Goal: Navigation & Orientation: Find specific page/section

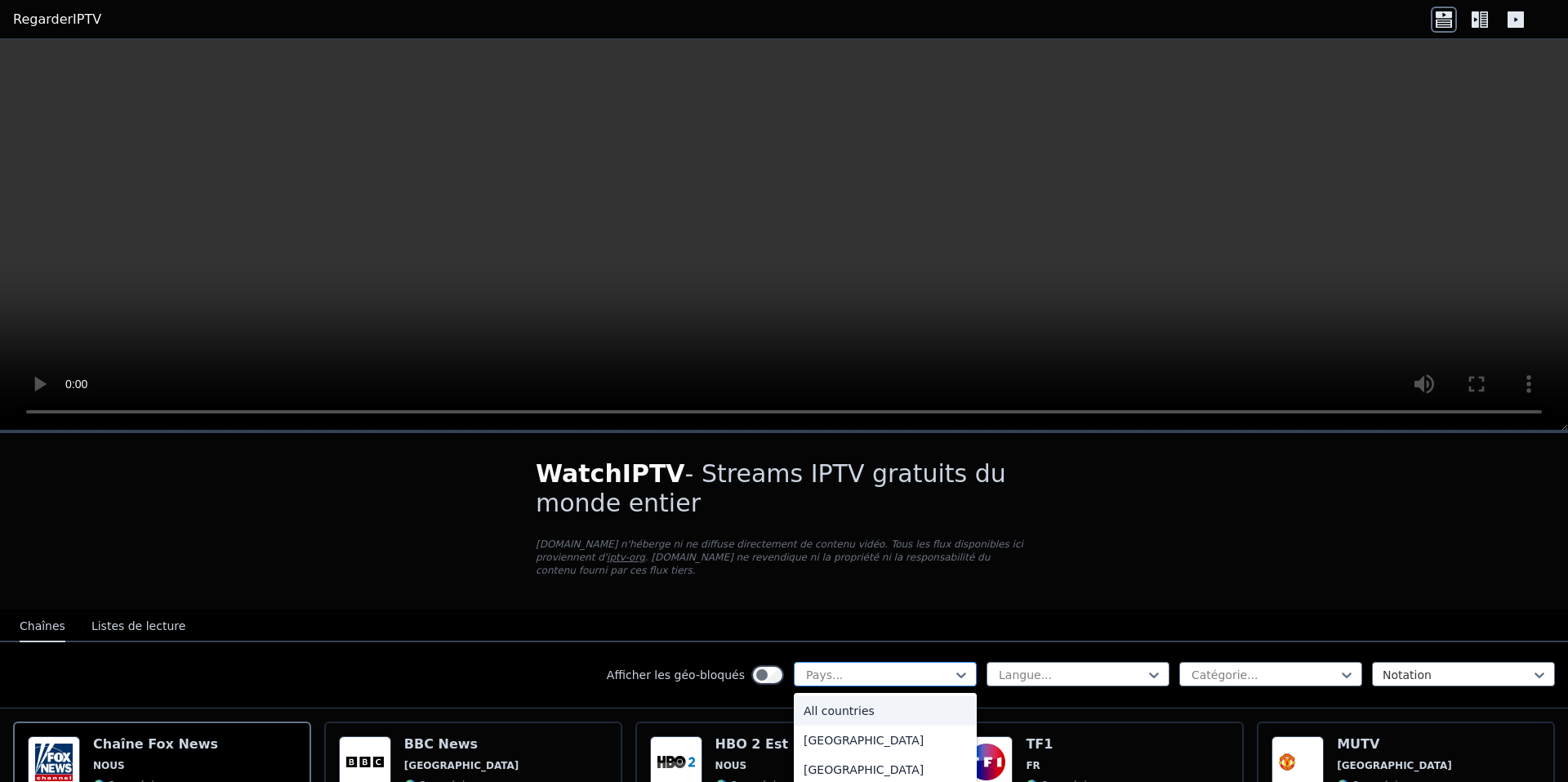
click at [866, 666] on div at bounding box center [879, 674] width 148 height 16
type input "****"
click at [875, 696] on div "[GEOGRAPHIC_DATA]" at bounding box center [886, 710] width 183 height 29
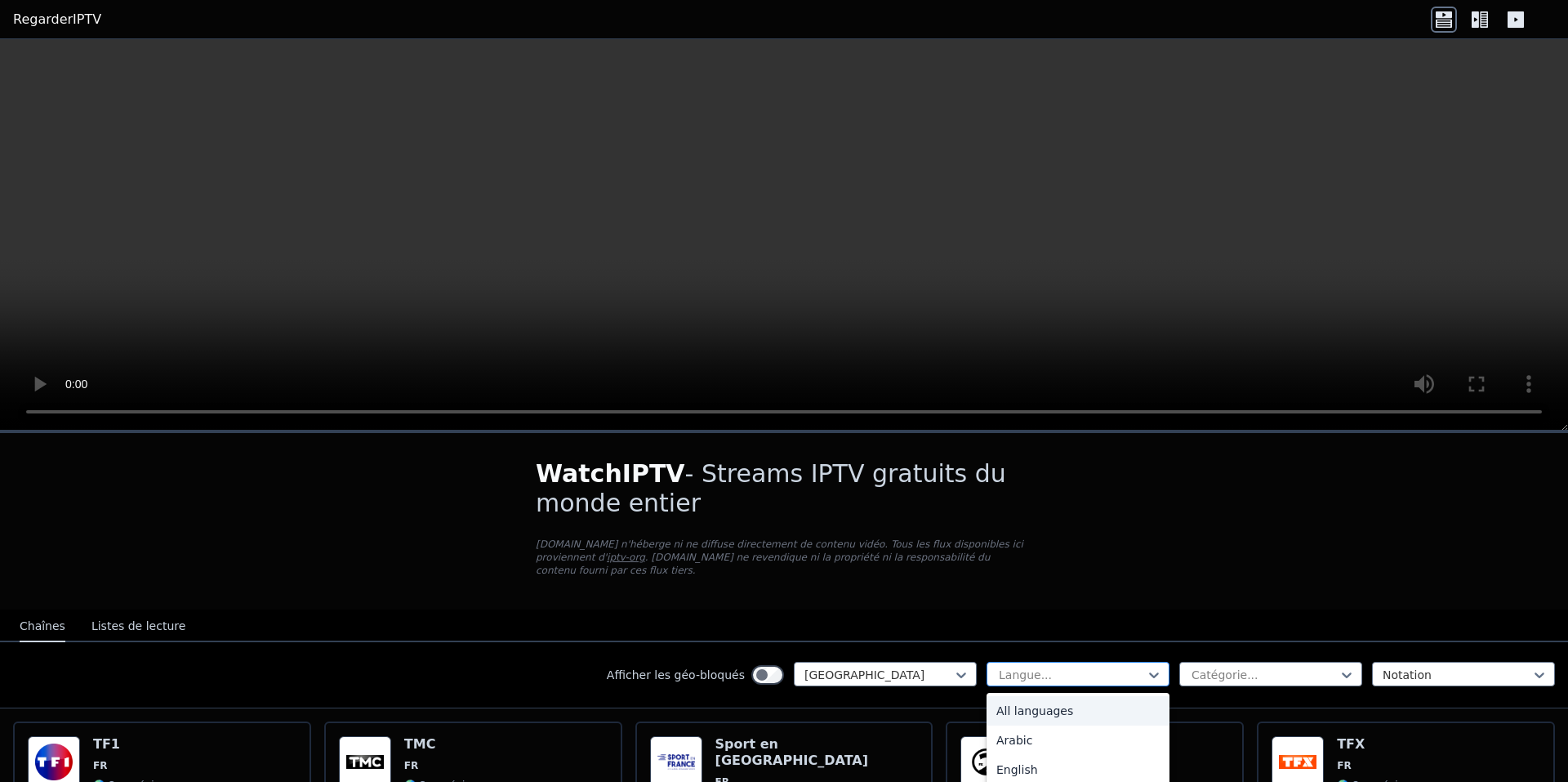
click at [1035, 666] on div at bounding box center [1071, 674] width 148 height 16
click at [1193, 666] on div at bounding box center [1264, 674] width 148 height 16
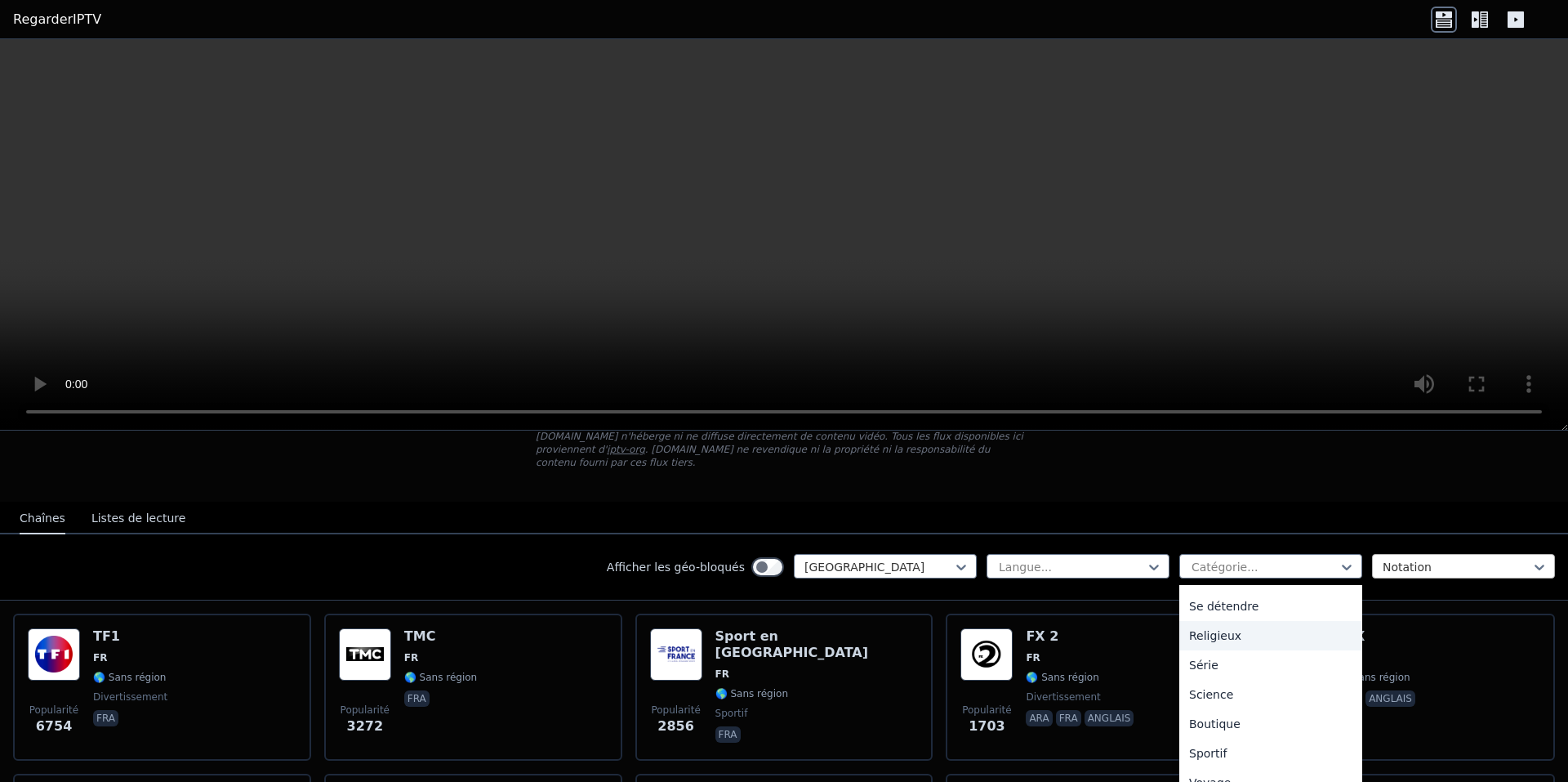
scroll to position [164, 0]
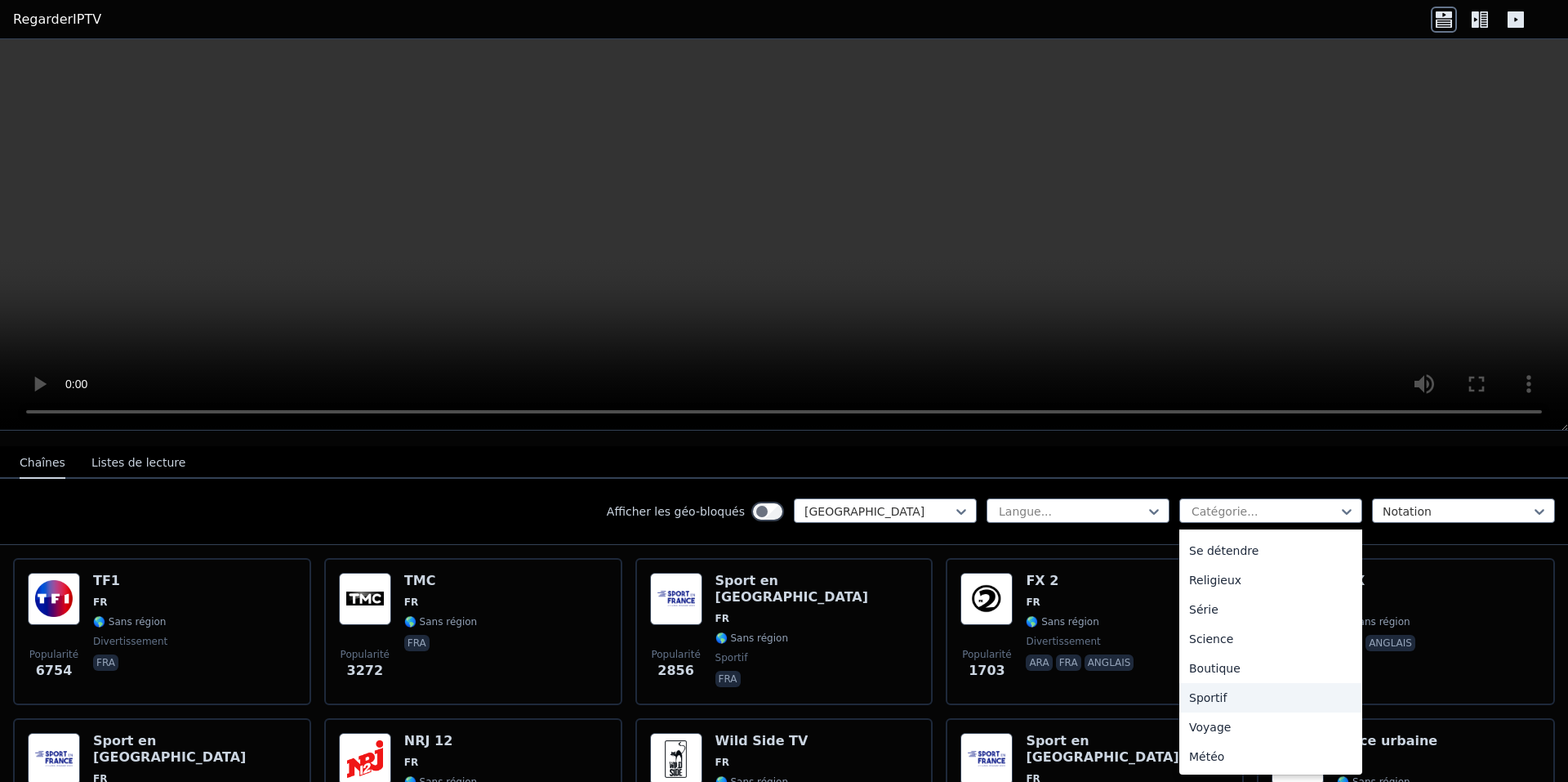
click at [1238, 683] on div "Sportif" at bounding box center [1271, 698] width 183 height 29
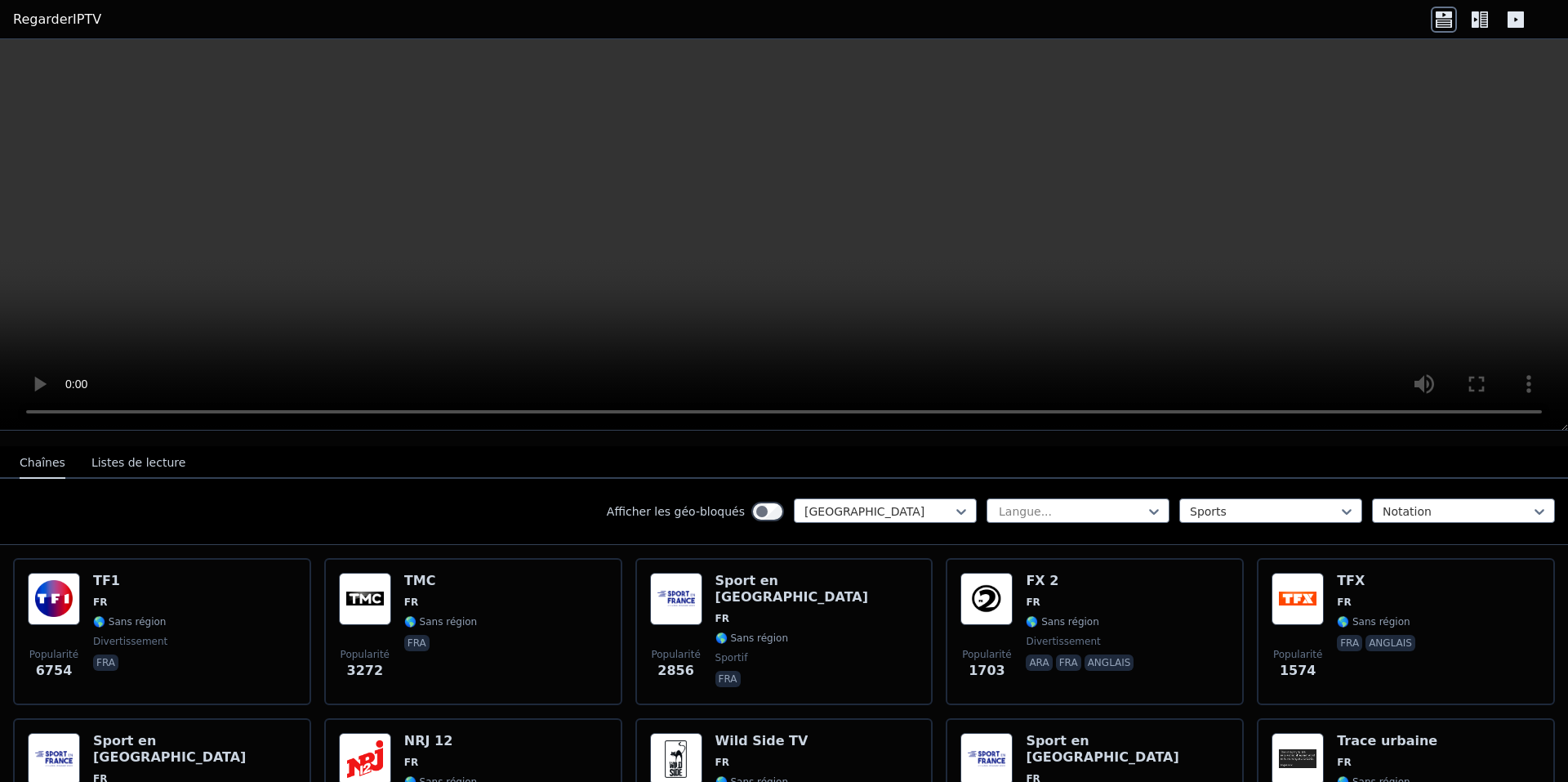
scroll to position [141, 0]
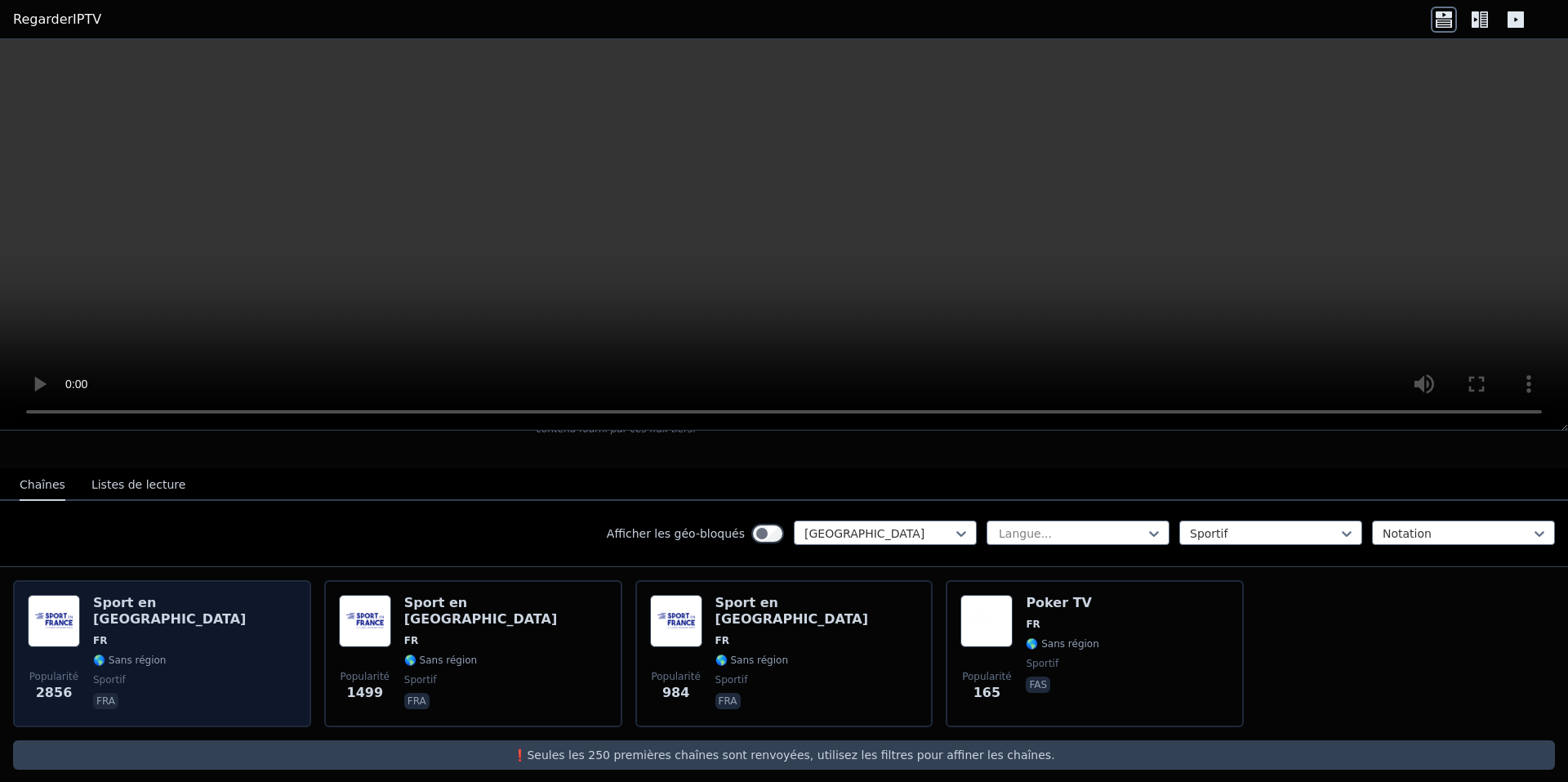
click at [154, 634] on span "FR" at bounding box center [195, 641] width 203 height 13
